Goal: Obtain resource: Obtain resource

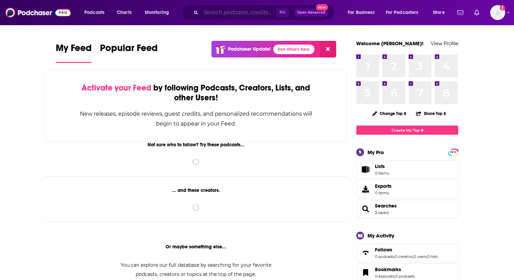
click at [240, 12] on input "Search podcasts, credits, & more..." at bounding box center [238, 12] width 75 height 11
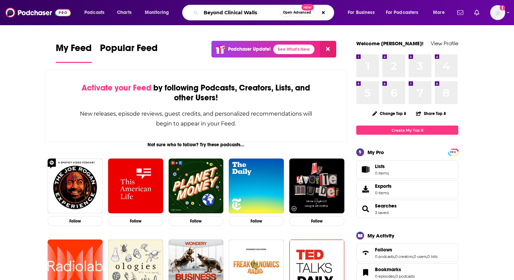
type input "Beyond Clinical Walls"
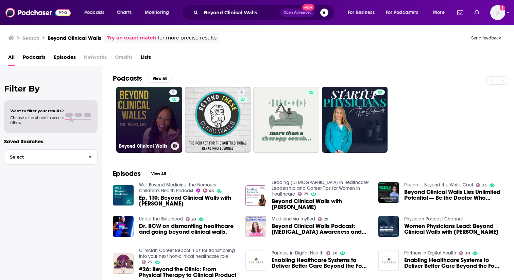
click at [142, 116] on link "9 Beyond Clinical Walls" at bounding box center [149, 120] width 66 height 66
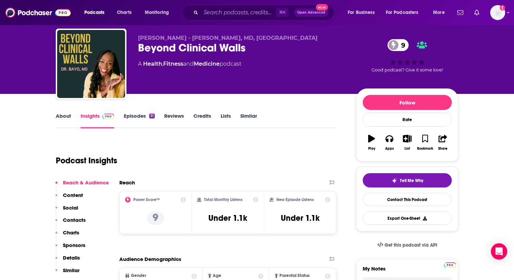
scroll to position [18, 0]
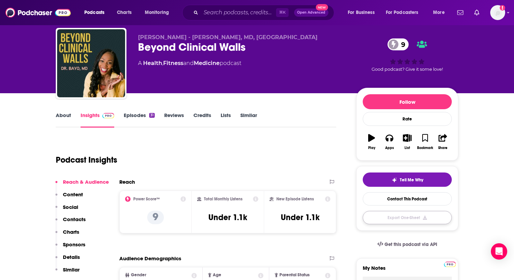
click at [416, 217] on button "Export One-Sheet" at bounding box center [407, 217] width 89 height 13
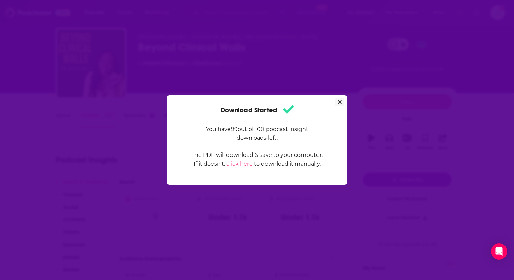
click at [339, 102] on icon "Close" at bounding box center [340, 102] width 4 height 4
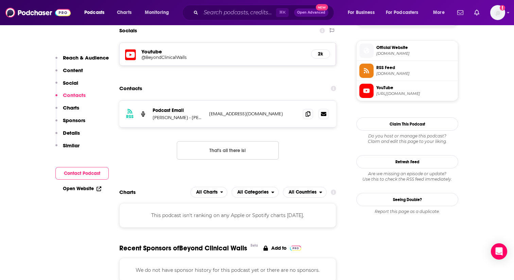
scroll to position [500, 0]
